Goal: Task Accomplishment & Management: Complete application form

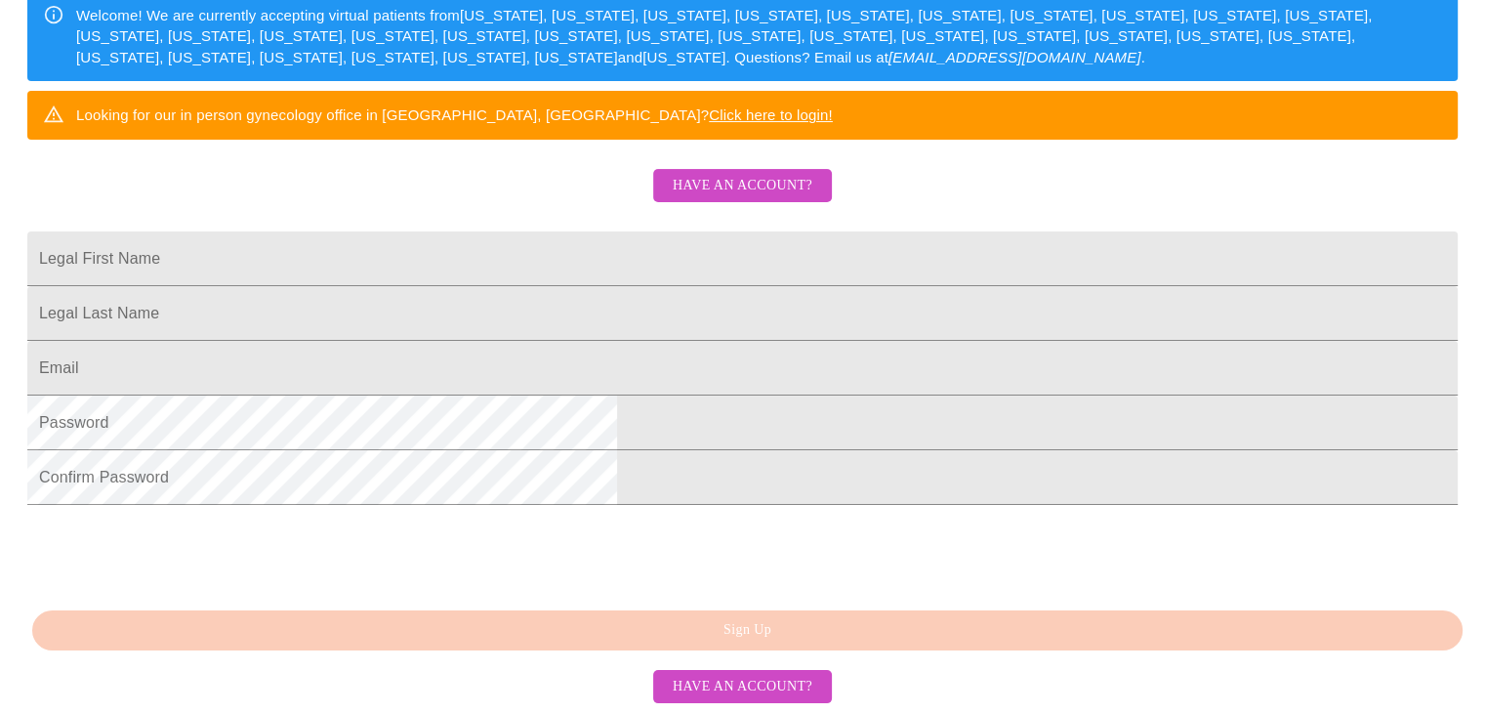
scroll to position [398, 0]
click at [928, 252] on input "Legal First Name" at bounding box center [742, 258] width 1431 height 55
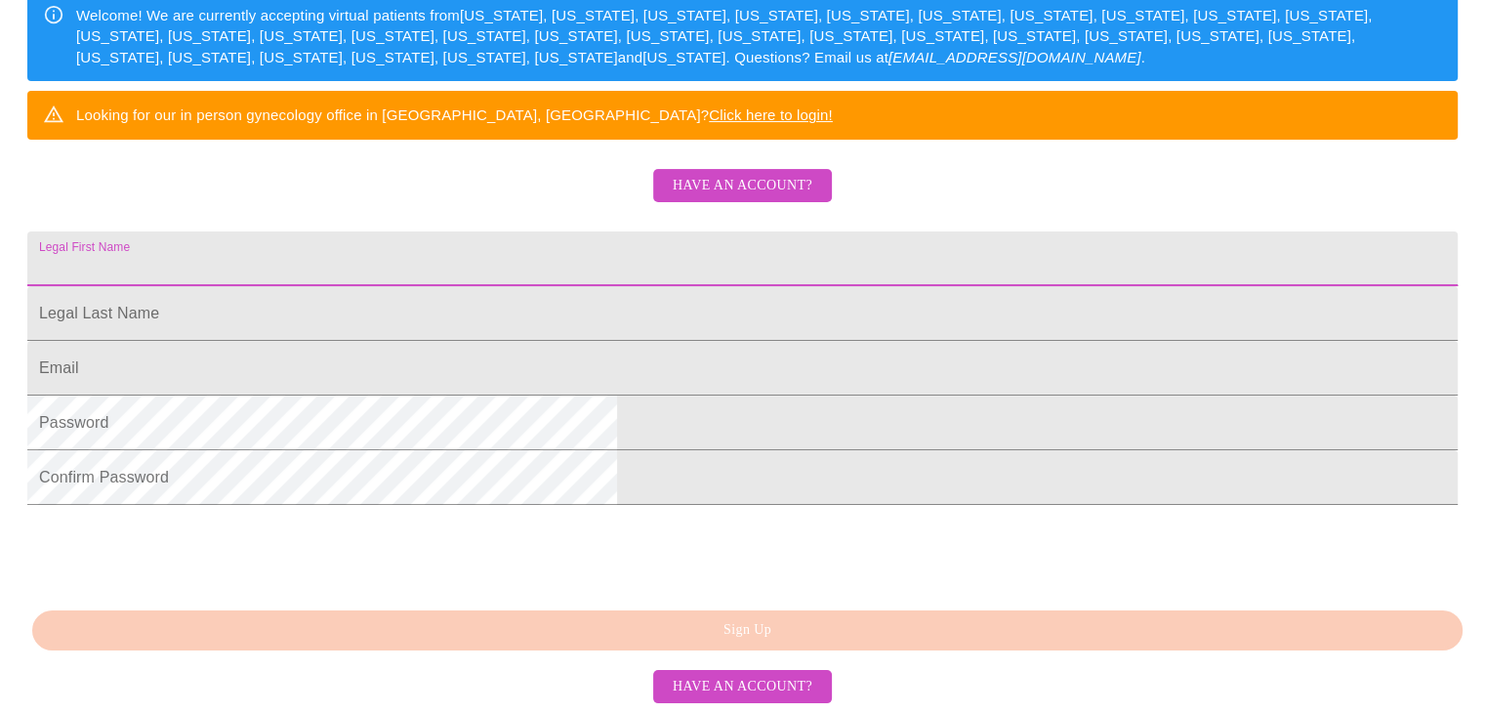
drag, startPoint x: 928, startPoint y: 252, endPoint x: 931, endPoint y: 236, distance: 15.9
click at [931, 236] on input "Legal First Name" at bounding box center [742, 258] width 1431 height 55
type input "[PERSON_NAME]"
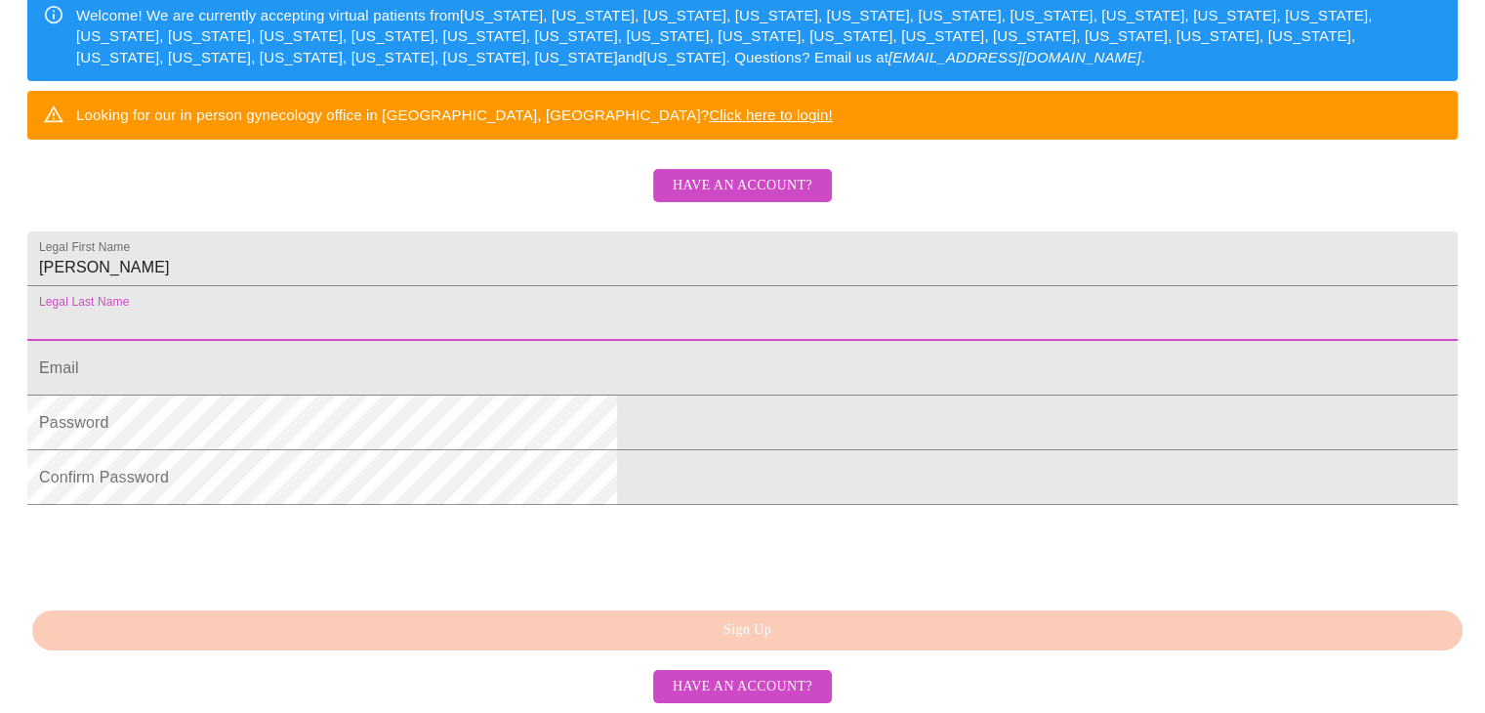
click at [814, 313] on input "Legal First Name" at bounding box center [742, 313] width 1431 height 55
type input "[PERSON_NAME]"
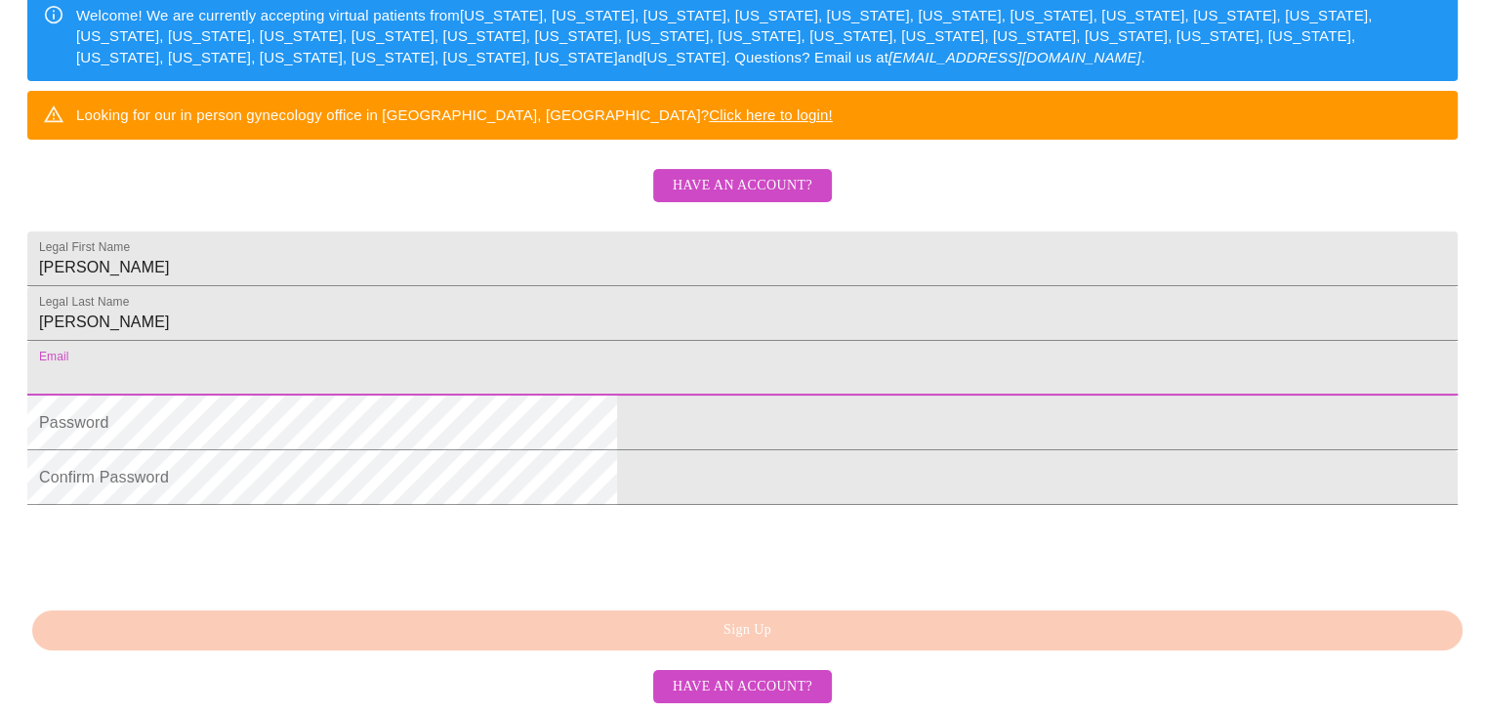
click at [705, 392] on input "Legal First Name" at bounding box center [742, 368] width 1431 height 55
type input "[EMAIL_ADDRESS][DOMAIN_NAME]"
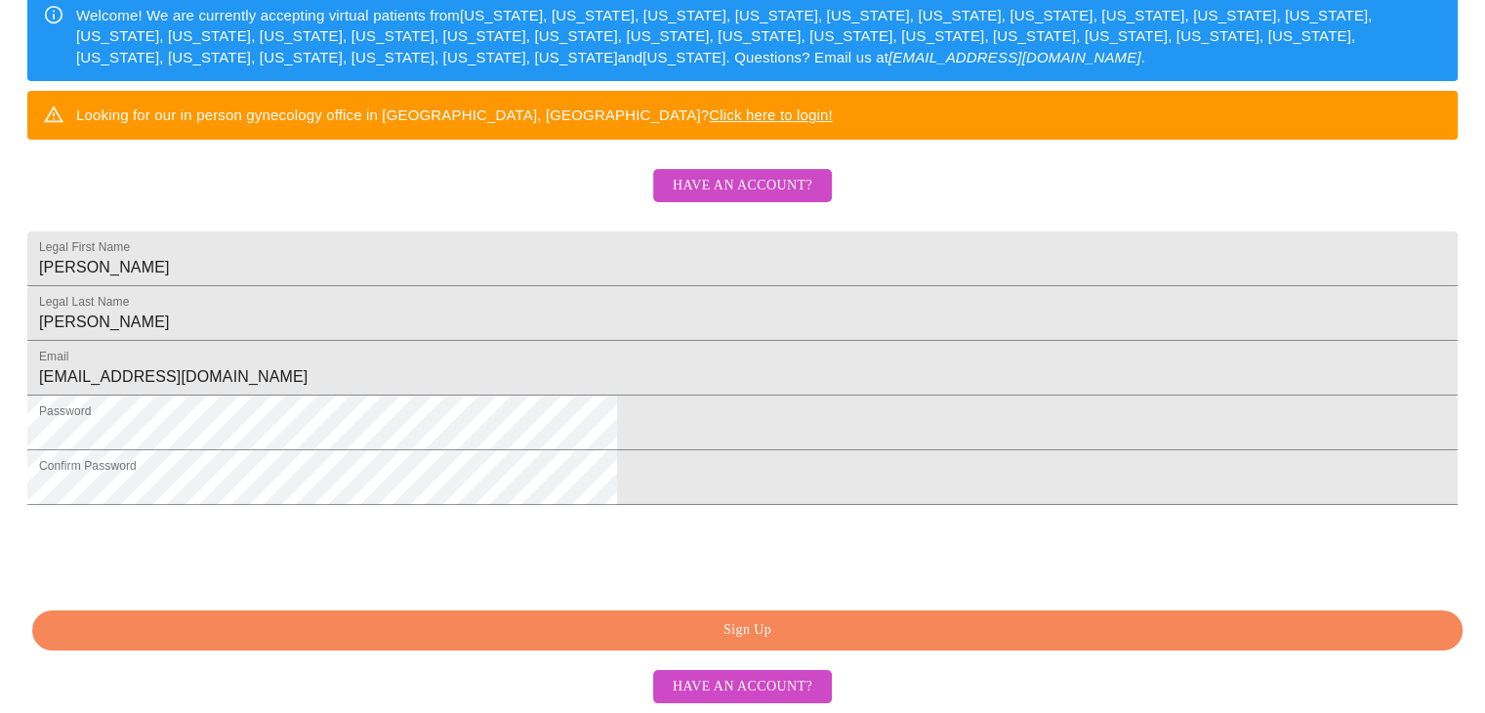
scroll to position [483, 0]
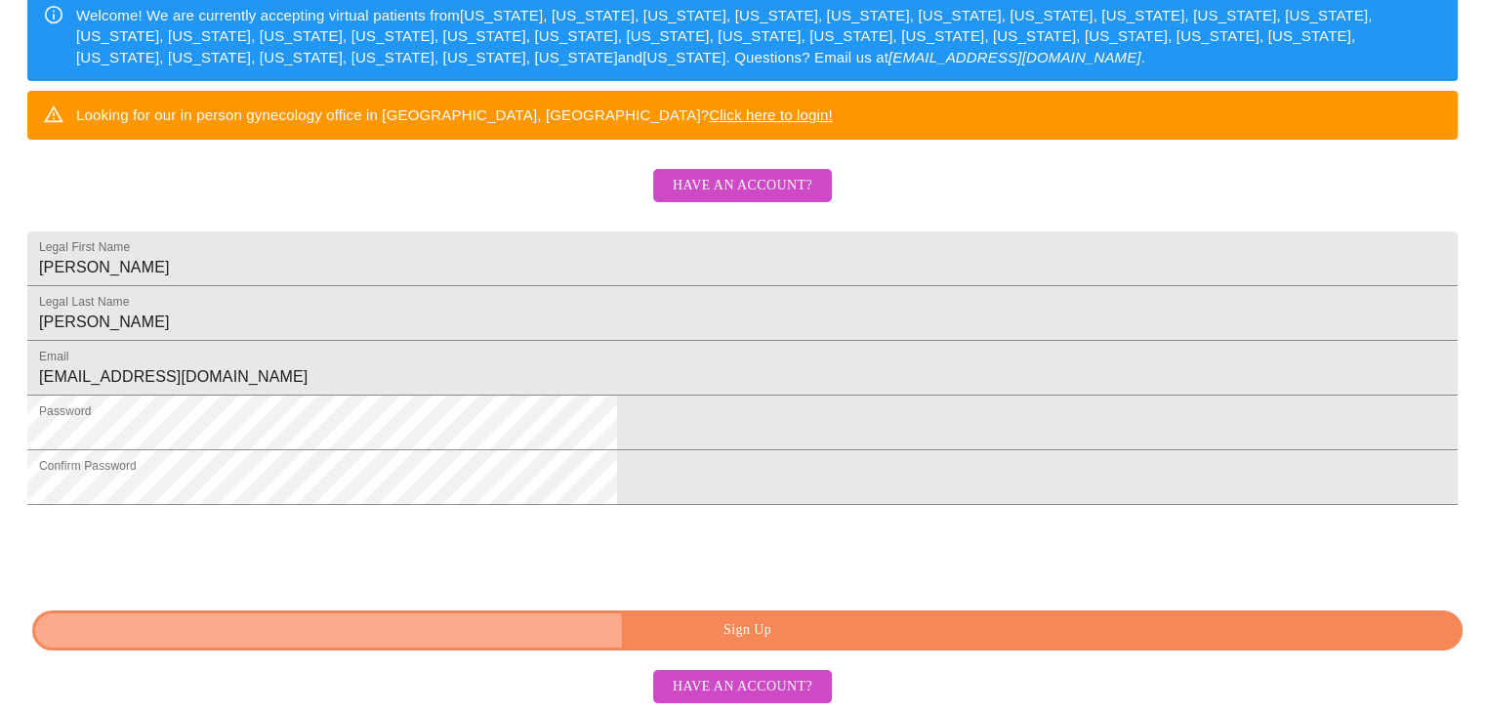
click at [717, 634] on span "Sign Up" at bounding box center [748, 630] width 1386 height 24
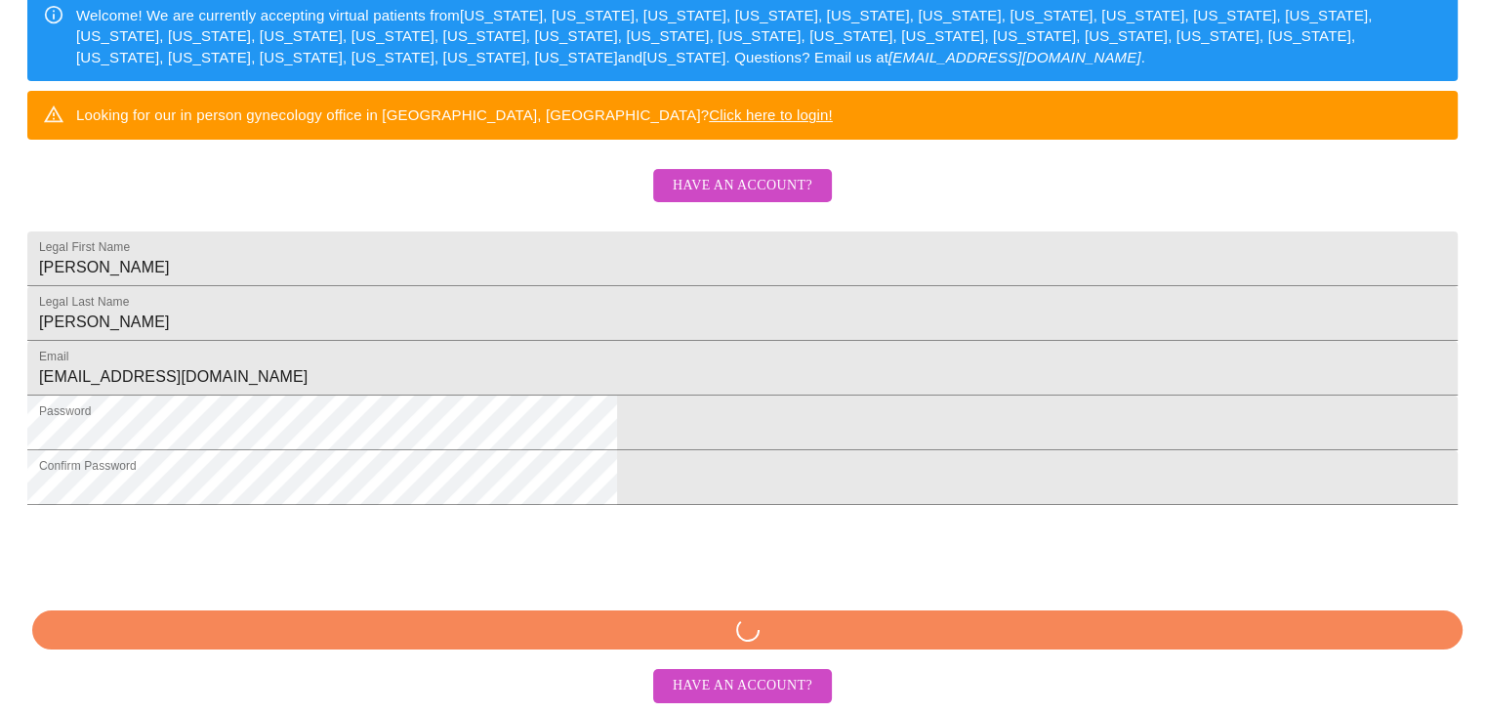
scroll to position [406, 0]
